Goal: Task Accomplishment & Management: Manage account settings

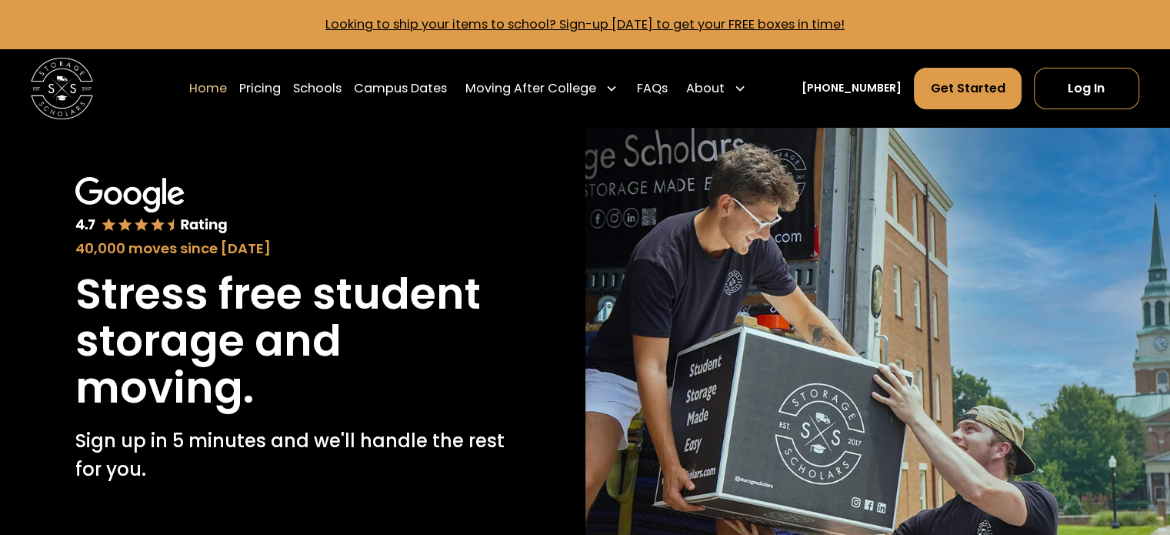
click at [1058, 94] on link "Log In" at bounding box center [1086, 89] width 105 height 42
click at [1107, 95] on link "Log In" at bounding box center [1086, 89] width 105 height 42
click at [1088, 82] on link "Log In" at bounding box center [1086, 89] width 105 height 42
